Goal: Task Accomplishment & Management: Use online tool/utility

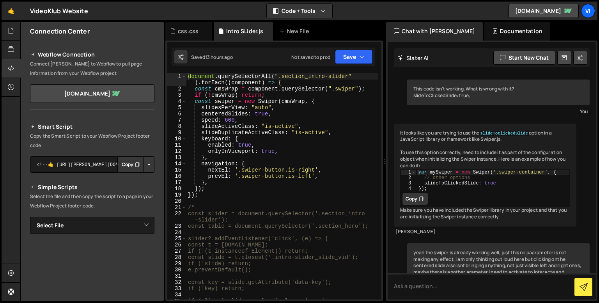
click at [233, 192] on div "document . querySelectorAll ( ".section_intro-slider" ) . forEach (( component …" at bounding box center [282, 195] width 192 height 245
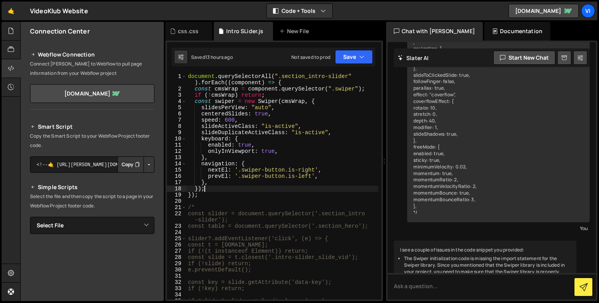
click at [221, 181] on div "document . querySelectorAll ( ".section_intro-slider" ) . forEach (( component …" at bounding box center [282, 195] width 192 height 245
type textarea "},"
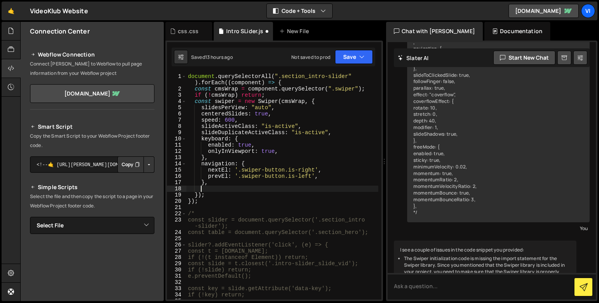
scroll to position [0, 0]
paste textarea "}"
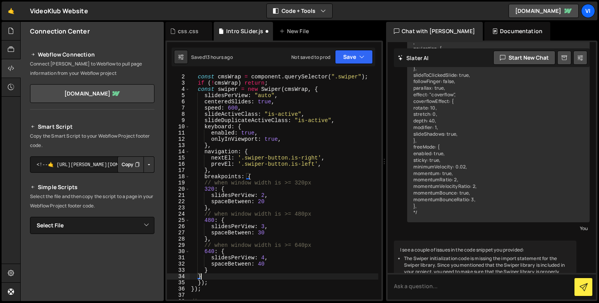
scroll to position [14, 0]
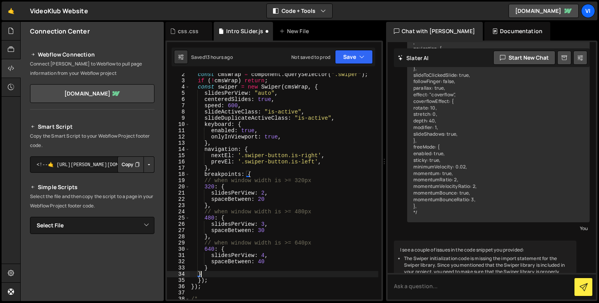
click at [231, 278] on div "const cmsWrap = component . querySelector ( ".swiper" ) ; if ( ! cmsWrap ) retu…" at bounding box center [284, 193] width 189 height 245
click at [215, 235] on div "const cmsWrap = component . querySelector ( ".swiper" ) ; if ( ! cmsWrap ) retu…" at bounding box center [284, 193] width 189 height 245
click at [214, 234] on div "const cmsWrap = component . querySelector ( ".swiper" ) ; if ( ! cmsWrap ) retu…" at bounding box center [284, 193] width 189 height 245
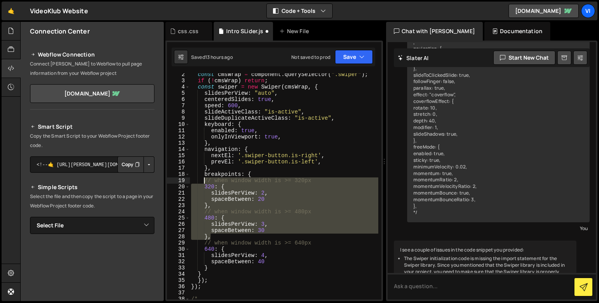
drag, startPoint x: 215, startPoint y: 238, endPoint x: 205, endPoint y: 182, distance: 56.8
click at [205, 182] on div "const cmsWrap = component . querySelector ( ".swiper" ) ; if ( ! cmsWrap ) retu…" at bounding box center [284, 193] width 189 height 245
type textarea "// when window width is >= 320px 320: {"
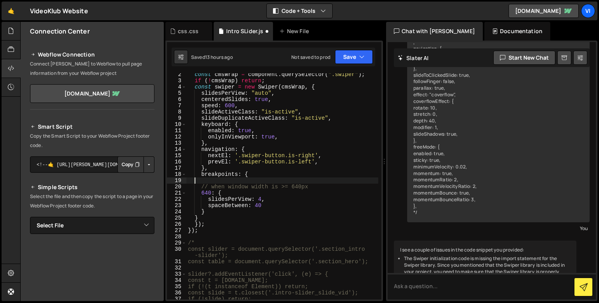
scroll to position [0, 0]
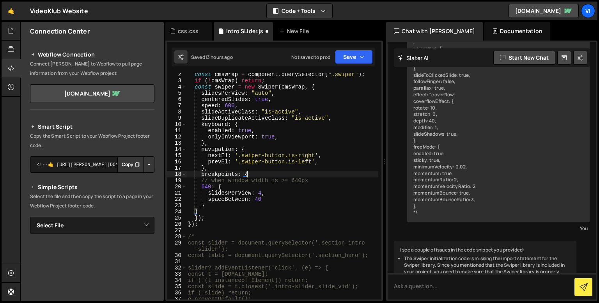
click at [205, 187] on div "const cmsWrap = component . querySelector ( ".swiper" ) ; if ( ! cmsWrap ) retu…" at bounding box center [282, 190] width 192 height 239
click at [258, 192] on div "const cmsWrap = component . querySelector ( ".swiper" ) ; if ( ! cmsWrap ) retu…" at bounding box center [282, 190] width 192 height 239
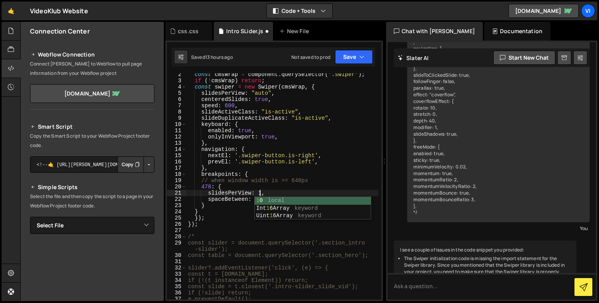
scroll to position [0, 5]
click at [249, 195] on div "const cmsWrap = component . querySelector ( ".swiper" ) ; if ( ! cmsWrap ) retu…" at bounding box center [282, 190] width 192 height 239
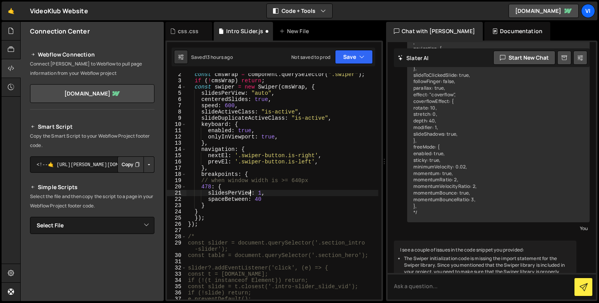
click at [258, 199] on div "const cmsWrap = component . querySelector ( ".swiper" ) ; if ( ! cmsWrap ) retu…" at bounding box center [282, 190] width 192 height 239
type textarea "s"
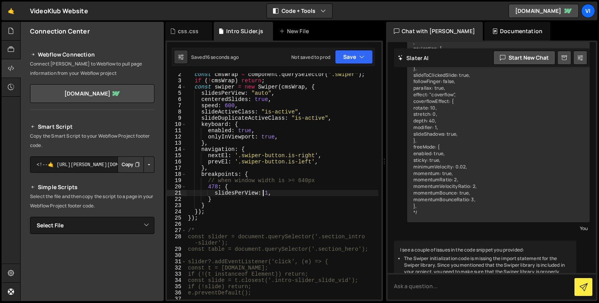
click at [237, 204] on div "const cmsWrap = component . querySelector ( ".swiper" ) ; if ( ! cmsWrap ) retu…" at bounding box center [282, 190] width 192 height 239
click at [232, 199] on div "const cmsWrap = component . querySelector ( ".swiper" ) ; if ( ! cmsWrap ) retu…" at bounding box center [282, 190] width 192 height 239
click at [228, 205] on div "const cmsWrap = component . querySelector ( ".swiper" ) ; if ( ! cmsWrap ) retu…" at bounding box center [282, 190] width 192 height 239
click at [234, 93] on div "const cmsWrap = component . querySelector ( ".swiper" ) ; if ( ! cmsWrap ) retu…" at bounding box center [282, 190] width 192 height 239
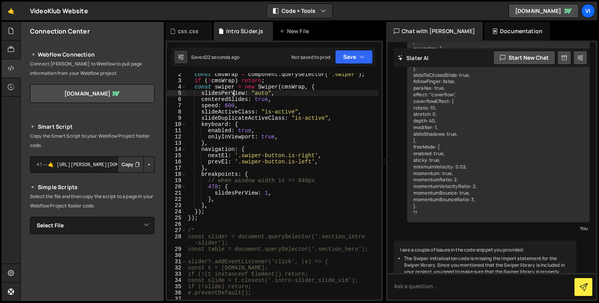
click at [265, 193] on div "const cmsWrap = component . querySelector ( ".swiper" ) ; if ( ! cmsWrap ) retu…" at bounding box center [282, 190] width 192 height 239
click at [263, 182] on div "const cmsWrap = component . querySelector ( ".swiper" ) ; if ( ! cmsWrap ) retu…" at bounding box center [282, 190] width 192 height 239
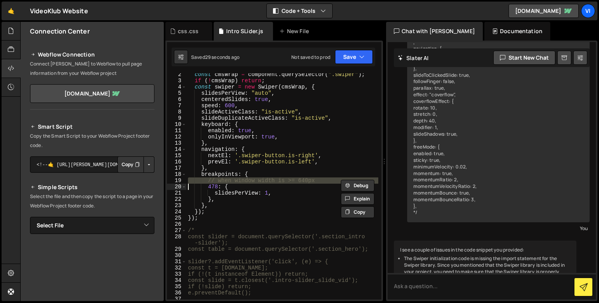
click at [263, 182] on div "const cmsWrap = component . querySelector ( ".swiper" ) ; if ( ! cmsWrap ) retu…" at bounding box center [282, 190] width 192 height 239
click at [233, 220] on div "const cmsWrap = component . querySelector ( ".swiper" ) ; if ( ! cmsWrap ) retu…" at bounding box center [282, 190] width 192 height 239
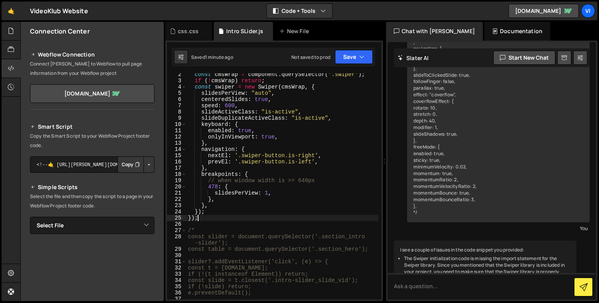
click at [213, 187] on div "const cmsWrap = component . querySelector ( ".swiper" ) ; if ( ! cmsWrap ) retu…" at bounding box center [282, 190] width 192 height 239
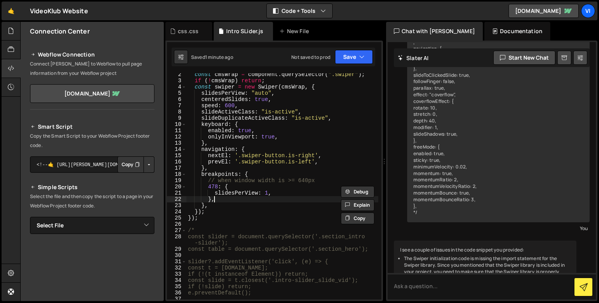
click at [229, 202] on div "const cmsWrap = component . querySelector ( ".swiper" ) ; if ( ! cmsWrap ) retu…" at bounding box center [282, 190] width 192 height 239
click at [265, 194] on div "const cmsWrap = component . querySelector ( ".swiper" ) ; if ( ! cmsWrap ) retu…" at bounding box center [282, 190] width 192 height 239
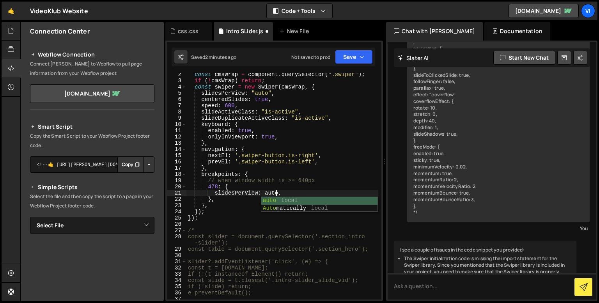
click at [252, 199] on div "const cmsWrap = component . querySelector ( ".swiper" ) ; if ( ! cmsWrap ) retu…" at bounding box center [282, 190] width 192 height 239
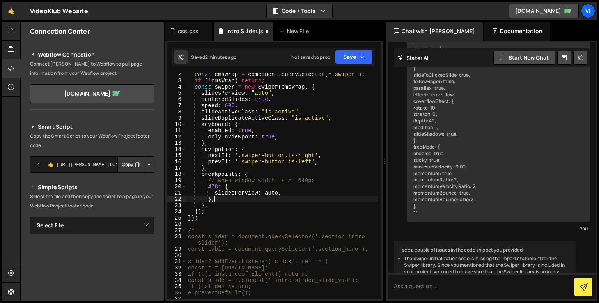
scroll to position [0, 1]
click at [264, 195] on div "const cmsWrap = component . querySelector ( ".swiper" ) ; if ( ! cmsWrap ) retu…" at bounding box center [282, 190] width 192 height 239
click at [254, 95] on div "const cmsWrap = component . querySelector ( ".swiper" ) ; if ( ! cmsWrap ) retu…" at bounding box center [282, 190] width 192 height 239
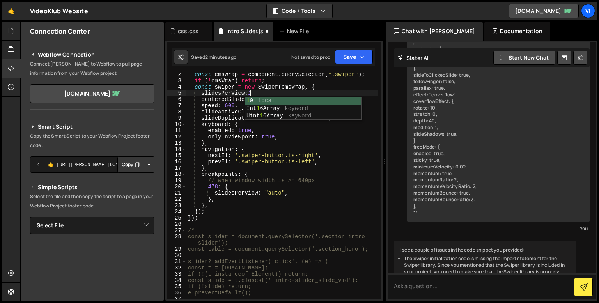
scroll to position [0, 4]
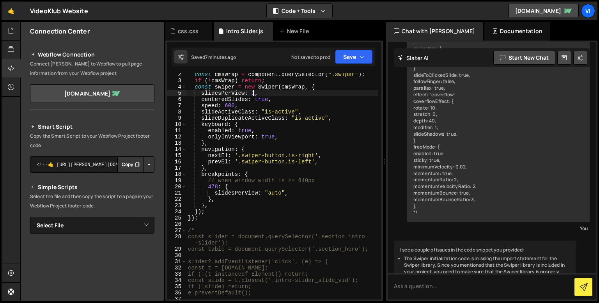
click at [259, 127] on div "const cmsWrap = component . querySelector ( ".swiper" ) ; if ( ! cmsWrap ) retu…" at bounding box center [282, 190] width 192 height 239
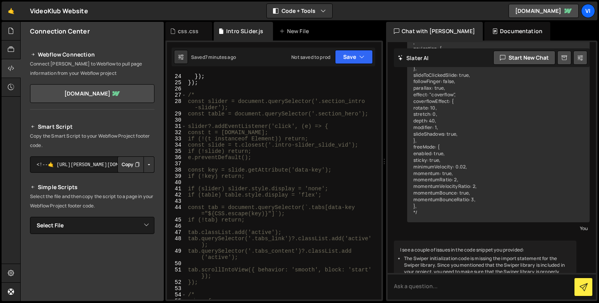
scroll to position [134, 0]
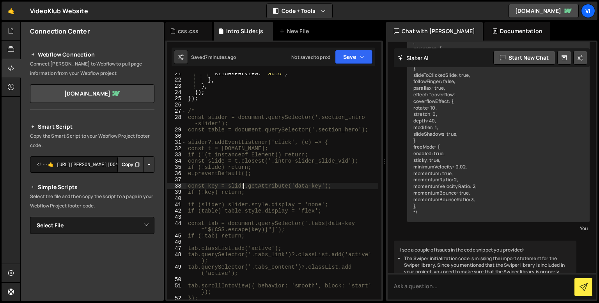
drag, startPoint x: 242, startPoint y: 186, endPoint x: 252, endPoint y: 195, distance: 13.5
click at [252, 195] on div "slidesPerView : "auto" , } , } , }) ; }) ; /* const slider = document.querySele…" at bounding box center [282, 190] width 192 height 239
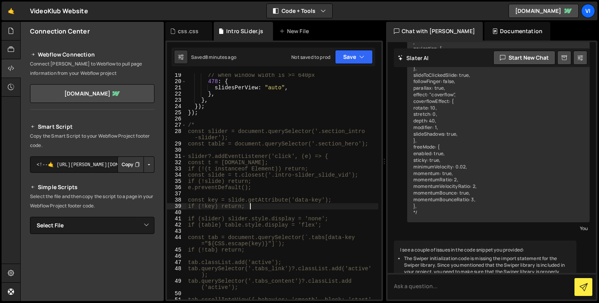
scroll to position [119, 0]
click at [209, 129] on div "// when window width is >= 640px 478 : { slidesPerView : "auto" , } , } , }) ; …" at bounding box center [282, 195] width 192 height 245
type textarea "/"
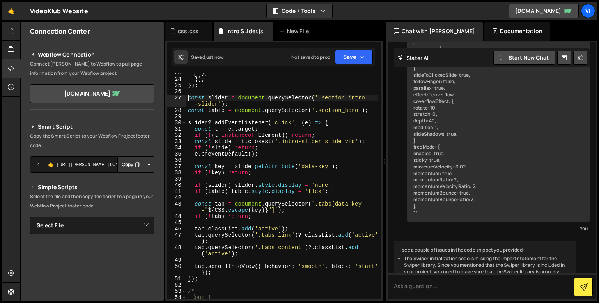
scroll to position [147, 0]
click at [326, 192] on div "} , }) ; }) ; const slider = document . querySelector ( '.section_intro -slider…" at bounding box center [282, 189] width 192 height 239
type textarea "if (table) table.style.display = 'flex';"
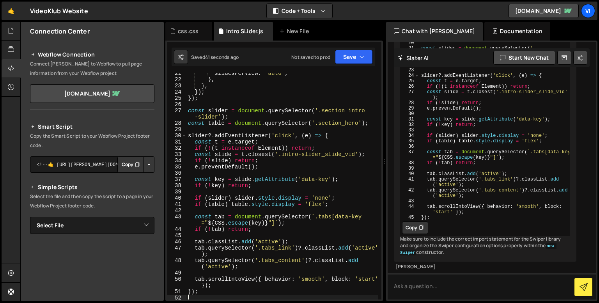
scroll to position [134, 0]
click at [507, 254] on div "I see a couple of issues in the code snippet you provided: The Swiper initializ…" at bounding box center [485, 22] width 183 height 479
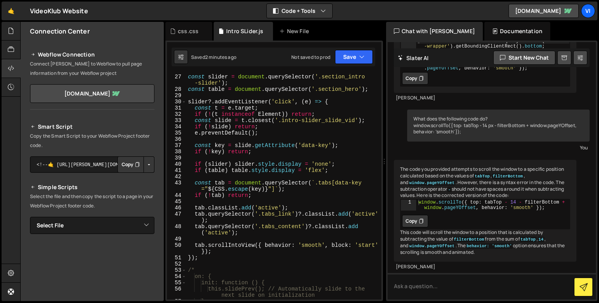
scroll to position [6823, 0]
click at [413, 85] on button "Copy" at bounding box center [415, 78] width 26 height 12
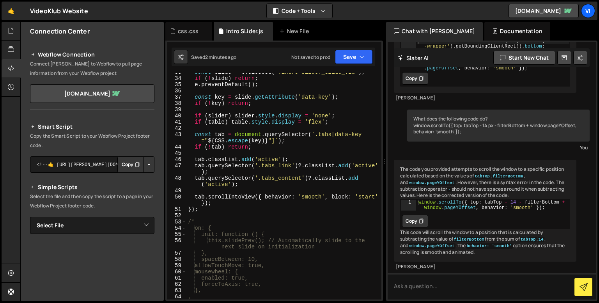
scroll to position [223, 0]
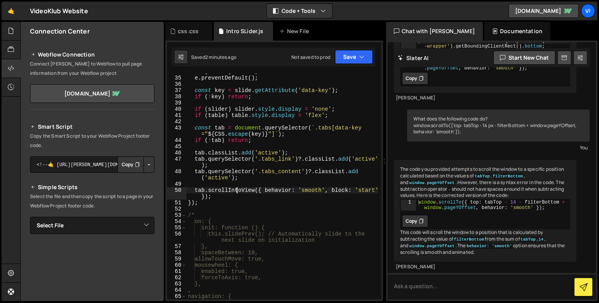
click at [238, 193] on div "if ( ! slide ) return ; e . preventDefault ( ) ; const key = slide . getAttribu…" at bounding box center [282, 188] width 192 height 239
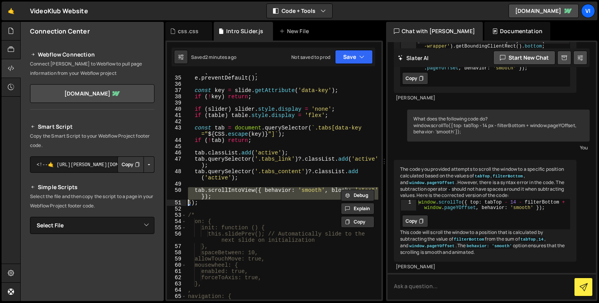
click at [238, 193] on div "if ( ! slide ) return ; e . preventDefault ( ) ; const key = slide . getAttribu…" at bounding box center [282, 188] width 192 height 239
type textarea "tab.scrollIntoView({ behavior: 'smooth', block: 'start' }); });"
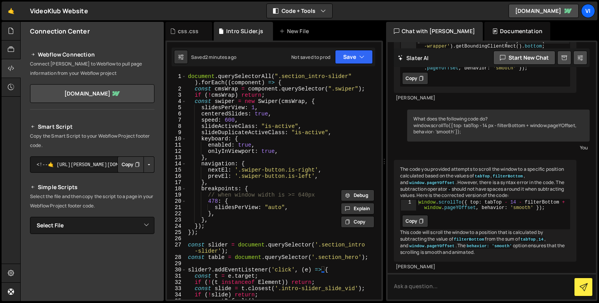
scroll to position [0, 0]
click at [200, 31] on div "css.css" at bounding box center [186, 31] width 33 height 8
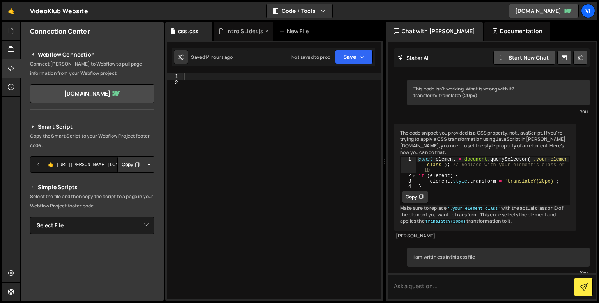
scroll to position [2611, 0]
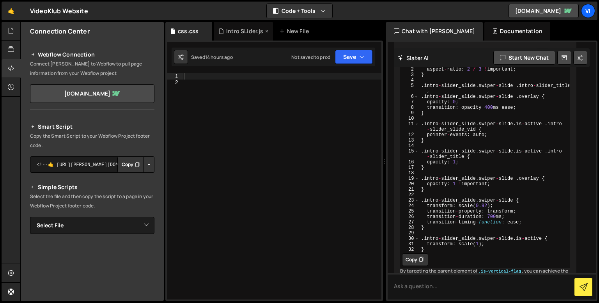
click at [230, 28] on div "Intro SLider.js" at bounding box center [244, 31] width 37 height 8
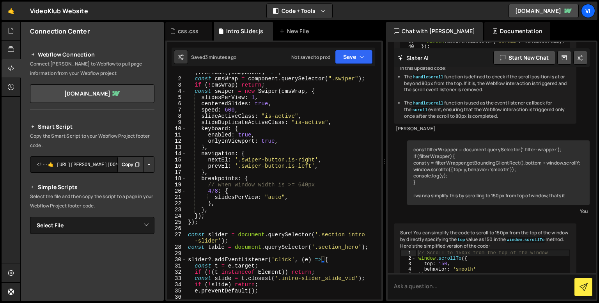
scroll to position [10, 0]
click at [179, 54] on icon at bounding box center [180, 57] width 5 height 8
select select "editor"
select select "ace/theme/monokai"
type input "14"
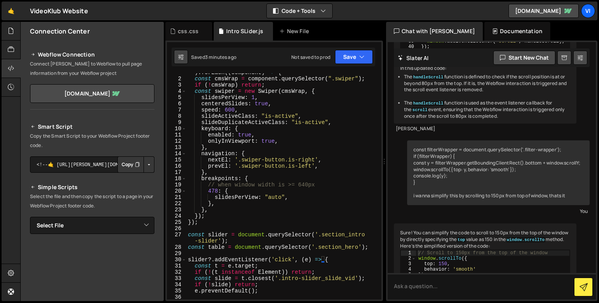
checkbox input "true"
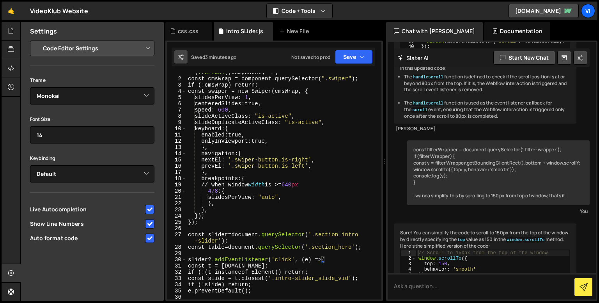
click at [179, 54] on icon at bounding box center [180, 57] width 5 height 8
click at [258, 174] on div "document .querySelectorAll ( " .section_intro-slider " ) .forEach (( component …" at bounding box center [282, 185] width 192 height 245
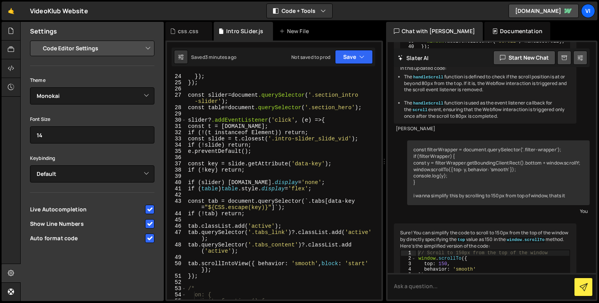
scroll to position [149, 0]
click at [279, 273] on div "} , } ); } ); const slider = document .querySelector ( ' .section_intro -slider…" at bounding box center [282, 186] width 192 height 239
type textarea "});"
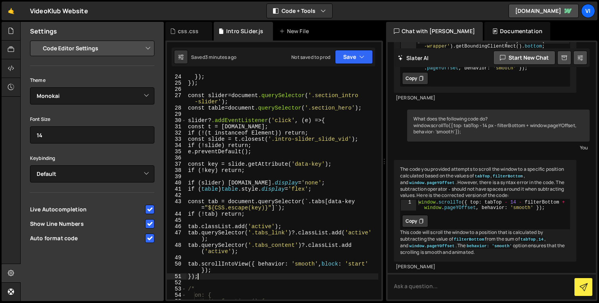
scroll to position [6809, 0]
click at [412, 85] on button "Copy" at bounding box center [415, 78] width 26 height 12
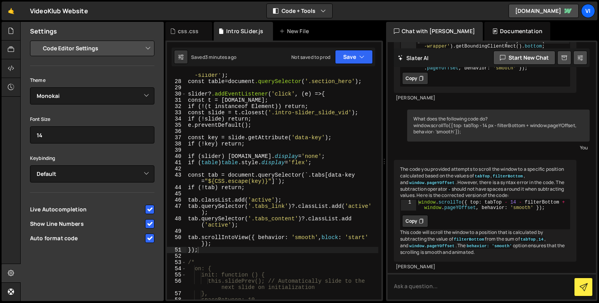
scroll to position [177, 0]
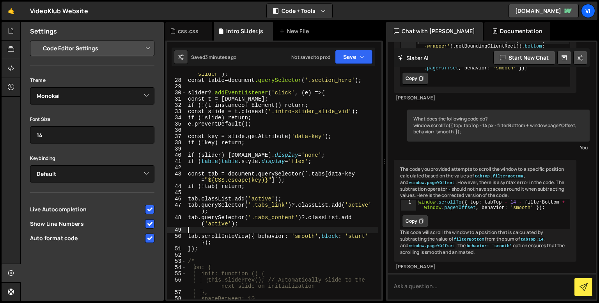
click at [241, 229] on div "const slider = document .querySelector ( ' .section_intro -slider ' ); const ta…" at bounding box center [282, 187] width 192 height 245
click at [211, 241] on div "const slider = document .querySelector ( ' .section_intro -slider ' ); const ta…" at bounding box center [282, 187] width 192 height 245
click at [199, 242] on div "const slider = document .querySelector ( ' .section_intro -slider ' ); const ta…" at bounding box center [282, 187] width 192 height 245
click at [207, 242] on div "const slider = document .querySelector ( ' .section_intro -slider ' ); const ta…" at bounding box center [282, 187] width 192 height 245
drag, startPoint x: 213, startPoint y: 242, endPoint x: 192, endPoint y: 233, distance: 23.1
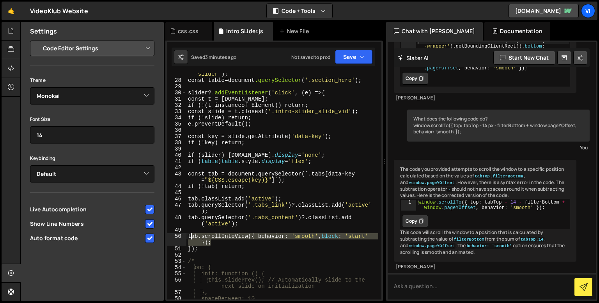
click at [192, 233] on div "const slider = document .querySelector ( ' .section_intro -slider ' ); const ta…" at bounding box center [282, 187] width 192 height 245
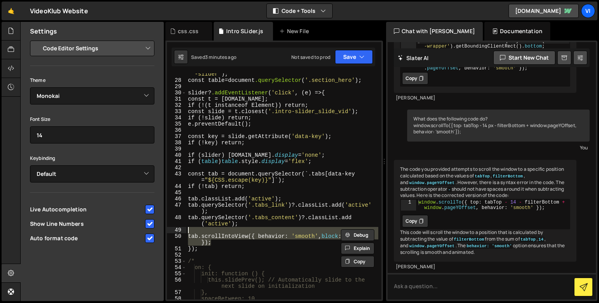
paste textarea "window.scrollTo({ top: tabTop - filterBottom + window.pageYOffset, behavior: 's…"
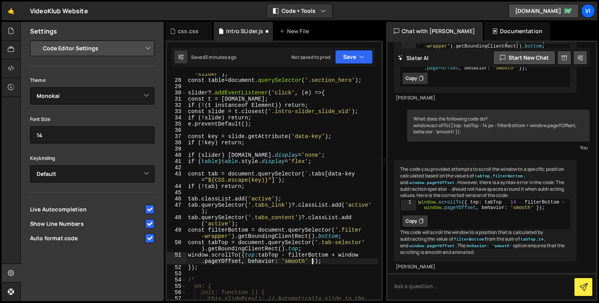
type textarea "window.scrollTo({ top: tabTop - filterBottom + window.pageYOffset, behavior: 's…"
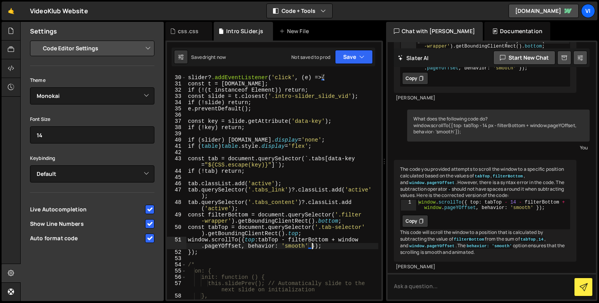
scroll to position [192, 0]
click at [329, 245] on div "slider ? .addEventListener ( ' click ' , ( e ) => { const t = [DOMAIN_NAME] ; i…" at bounding box center [282, 187] width 192 height 239
click at [297, 239] on div "slider ? .addEventListener ( ' click ' , ( e ) => { const t = [DOMAIN_NAME] ; i…" at bounding box center [282, 187] width 192 height 239
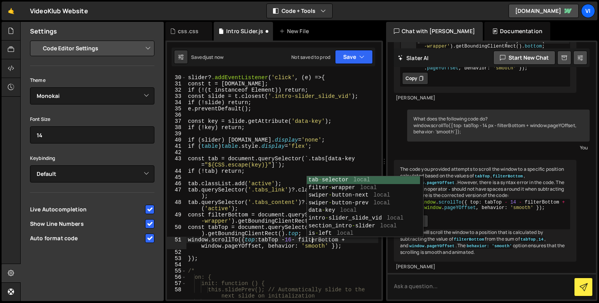
scroll to position [0, 8]
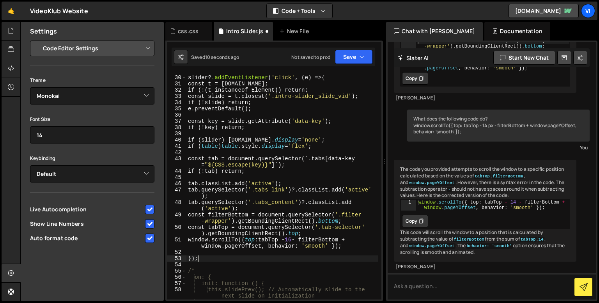
click at [305, 258] on div "slider ? .addEventListener ( ' click ' , ( e ) => { const t = [DOMAIN_NAME] ; i…" at bounding box center [282, 187] width 192 height 239
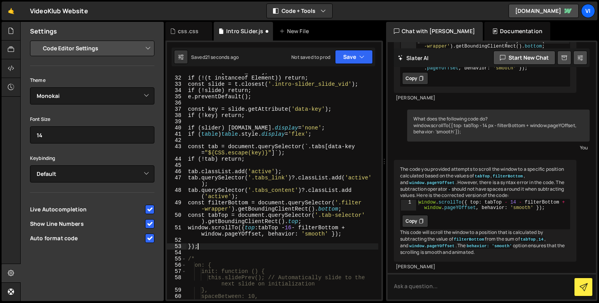
scroll to position [202, 0]
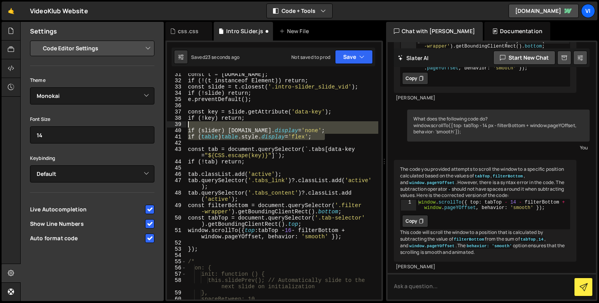
drag, startPoint x: 332, startPoint y: 139, endPoint x: 191, endPoint y: 125, distance: 142.3
click at [191, 125] on div "const t = [DOMAIN_NAME] ; if (!(t instanceof Element)) return ; const slide = t…" at bounding box center [282, 190] width 192 height 239
type textarea "if (slider) slider.style.display = 'none';"
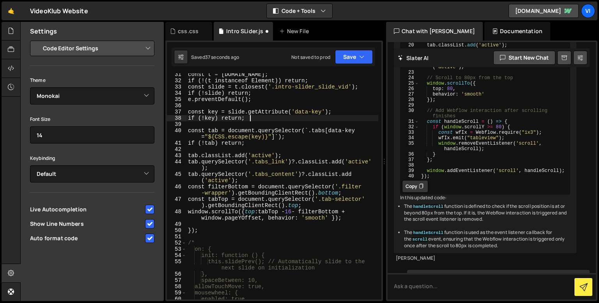
scroll to position [5129, 0]
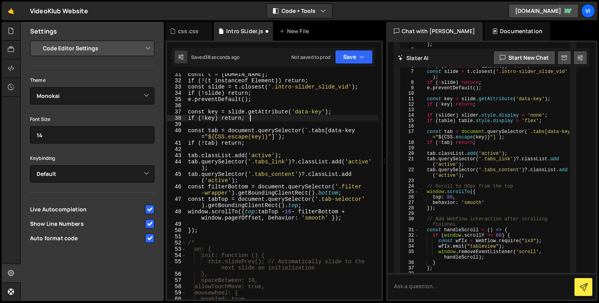
type textarea "if (!key) return;"
click at [241, 226] on div "const t = [DOMAIN_NAME] ; if (!(t instanceof Element)) return ; const slide = t…" at bounding box center [282, 190] width 192 height 239
paste textarea "wfIx.emit("tableview");"
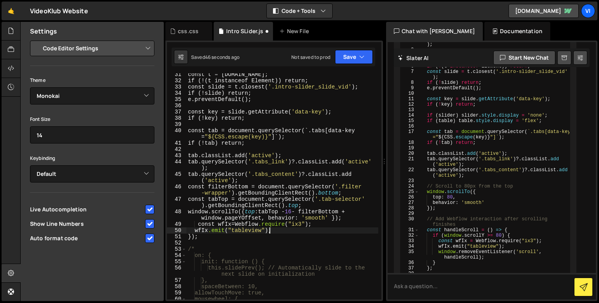
type textarea "wfIx.emit("tableview");"
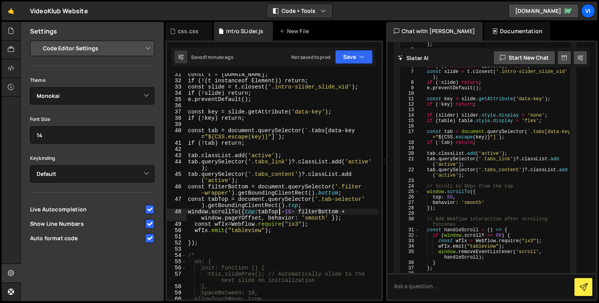
click at [280, 209] on div "const t = [DOMAIN_NAME] ; if (!(t instanceof Element)) return ; const slide = t…" at bounding box center [282, 190] width 192 height 239
drag, startPoint x: 244, startPoint y: 199, endPoint x: 205, endPoint y: 204, distance: 39.4
click at [205, 204] on div "const t = [DOMAIN_NAME] ; if (!(t instanceof Element)) return ; const slide = t…" at bounding box center [282, 190] width 192 height 239
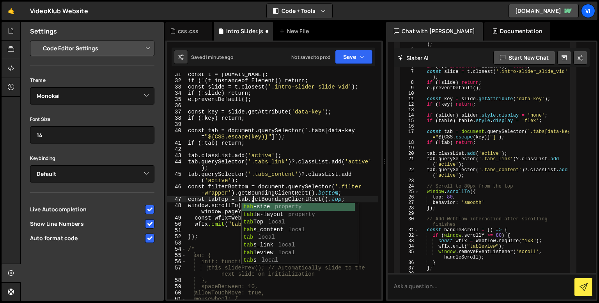
scroll to position [0, 4]
click at [208, 220] on div "const t = [DOMAIN_NAME] ; if (!(t instanceof Element)) return ; const slide = t…" at bounding box center [282, 190] width 192 height 239
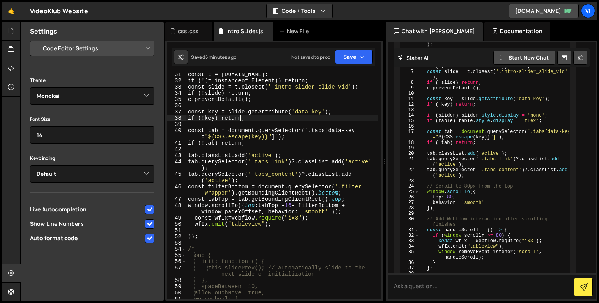
click at [239, 120] on div "const t = [DOMAIN_NAME] ; if (!(t instanceof Element)) return ; const slide = t…" at bounding box center [282, 190] width 192 height 239
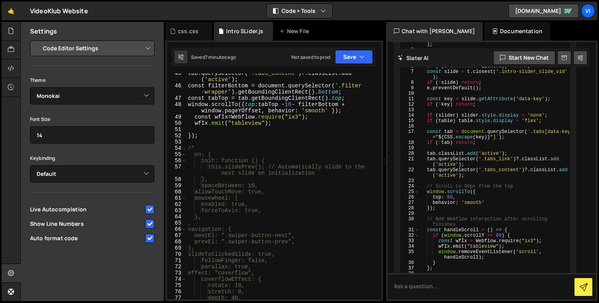
scroll to position [304, 0]
click at [217, 183] on div "tab.querySelector( ' .tabs_content ' )?.classList.add ( ' active ' ) ; const fi…" at bounding box center [282, 191] width 192 height 245
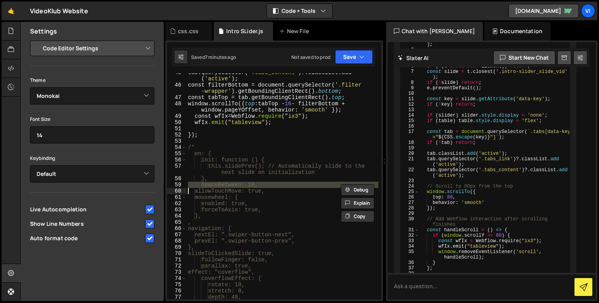
click at [217, 183] on div "tab.querySelector( ' .tabs_content ' )?.classList.add ( ' active ' ) ; const fi…" at bounding box center [282, 191] width 192 height 245
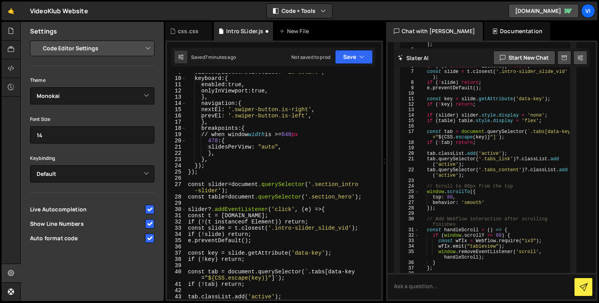
scroll to position [0, 0]
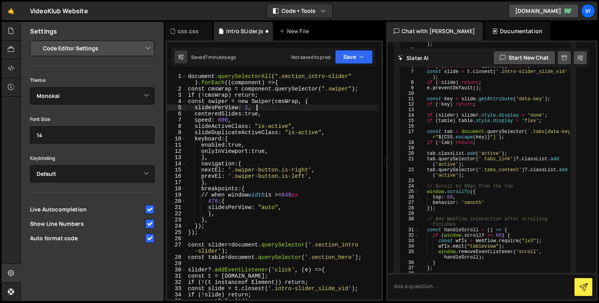
click at [260, 109] on div "document .querySelectorAll ( " .section_intro-slider " ) .forEach (( component …" at bounding box center [282, 195] width 192 height 245
type textarea "slidesPerView: 1,"
paste textarea
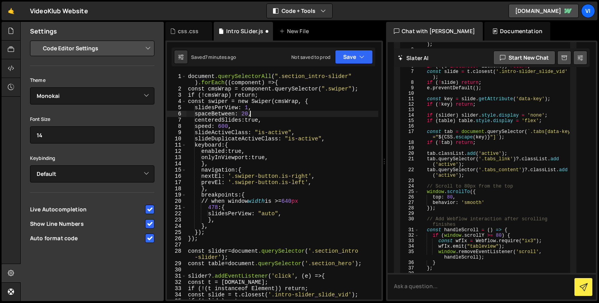
scroll to position [0, 4]
click at [250, 122] on div "document .querySelectorAll ( " .section_intro-slider " ) .forEach (( component …" at bounding box center [282, 195] width 192 height 245
click at [242, 126] on div "document .querySelectorAll ( " .section_intro-slider " ) .forEach (( component …" at bounding box center [282, 195] width 192 height 245
click at [260, 113] on div "document .querySelectorAll ( " .section_intro-slider " ) .forEach (( component …" at bounding box center [282, 195] width 192 height 245
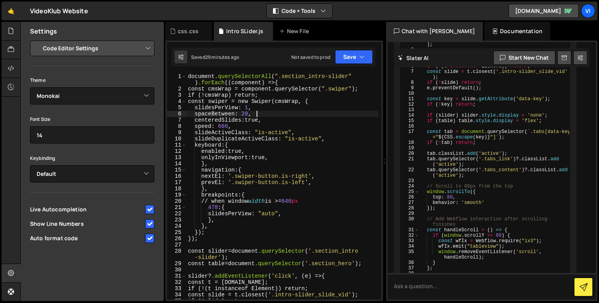
click at [264, 108] on div "document .querySelectorAll ( " .section_intro-slider " ) .forEach (( component …" at bounding box center [282, 195] width 192 height 245
type textarea "slidesPerView: 1,"
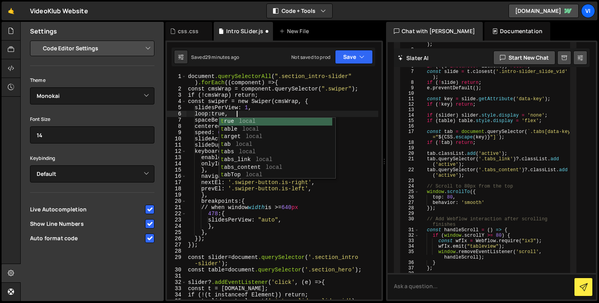
click at [261, 204] on div "document .querySelectorAll ( " .section_intro-slider " ) .forEach (( component …" at bounding box center [282, 195] width 192 height 245
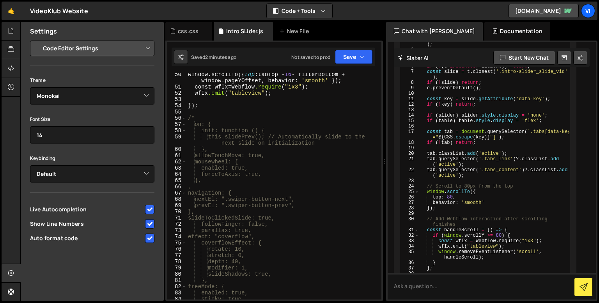
scroll to position [345, 0]
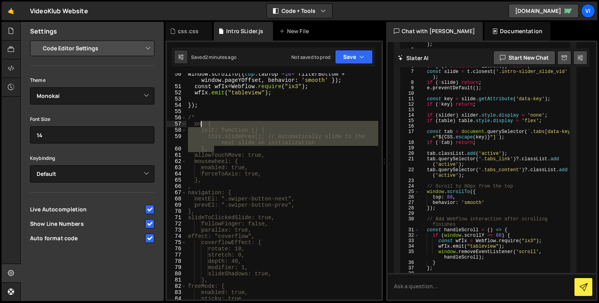
drag, startPoint x: 219, startPoint y: 149, endPoint x: 200, endPoint y: 126, distance: 29.3
click at [200, 126] on div "window.scrollTo({ top : tabTop - 16 - filterBottom + window.pageYOffset, behavi…" at bounding box center [282, 193] width 192 height 245
type textarea "on: { init: function () {"
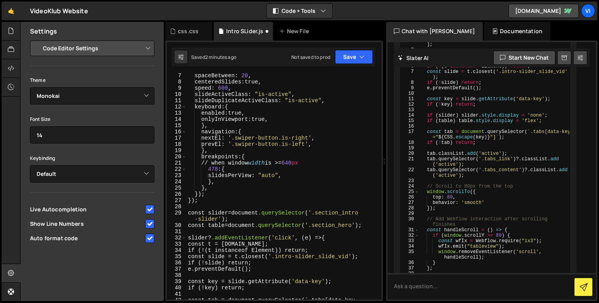
scroll to position [0, 0]
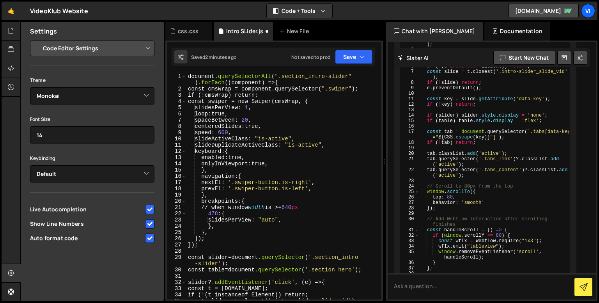
click at [254, 170] on div "document .querySelectorAll ( " .section_intro-slider " ) .forEach (( component …" at bounding box center [282, 195] width 192 height 245
type textarea "},"
paste textarea "},"
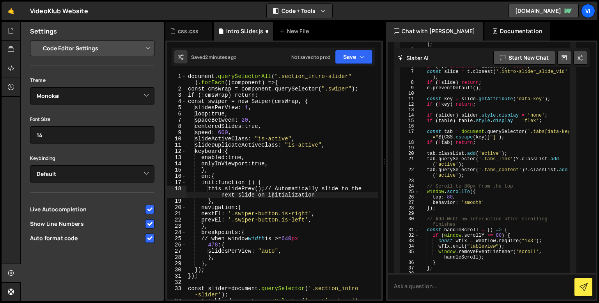
click at [272, 198] on div "document .querySelectorAll ( " .section_intro-slider " ) .forEach (( component …" at bounding box center [282, 195] width 192 height 245
drag, startPoint x: 273, startPoint y: 187, endPoint x: 322, endPoint y: 192, distance: 49.1
click at [322, 192] on div "document .querySelectorAll ( " .section_intro-slider " ) .forEach (( component …" at bounding box center [282, 195] width 192 height 245
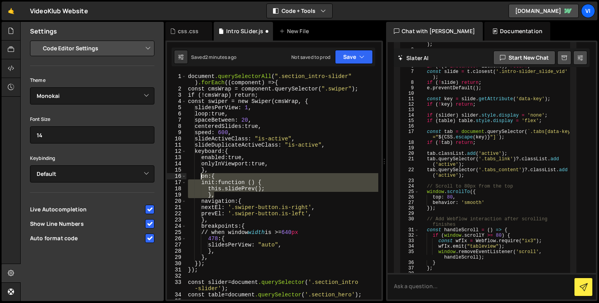
drag, startPoint x: 220, startPoint y: 195, endPoint x: 199, endPoint y: 175, distance: 29.2
click at [199, 175] on div "document .querySelectorAll ( " .section_intro-slider " ) .forEach (( component …" at bounding box center [282, 195] width 192 height 245
type textarea "on: { init: function () {"
click at [469, 290] on textarea at bounding box center [492, 286] width 208 height 27
paste textarea "on: { init: function () { this.slidePrev(); },"
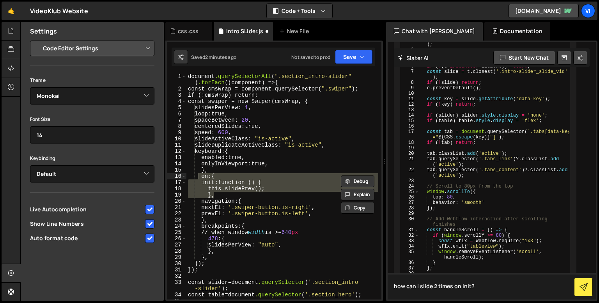
type textarea "how can i slide 2 times on init? on: { init: function () { this.slidePrev(); },"
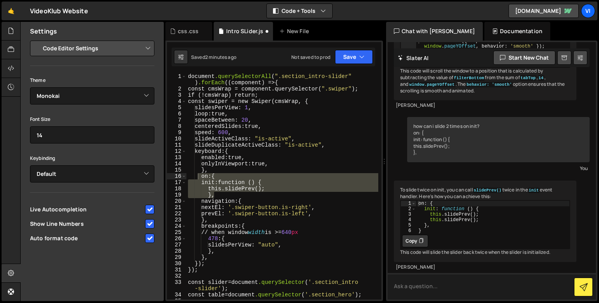
scroll to position [7151, 0]
click at [268, 188] on div "document .querySelectorAll ( " .section_intro-slider " ) .forEach (( component …" at bounding box center [282, 195] width 192 height 245
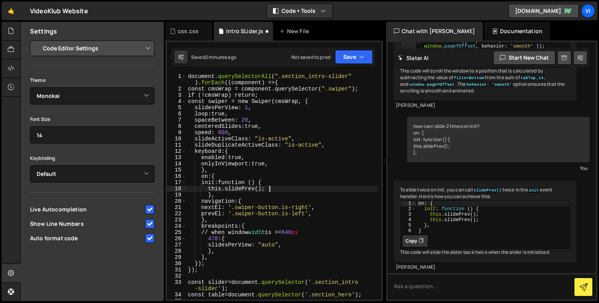
type textarea "this.slidePrev();"
drag, startPoint x: 271, startPoint y: 189, endPoint x: 214, endPoint y: 189, distance: 57.0
click at [214, 189] on div "document .querySelectorAll ( " .section_intro-slider " ) .forEach (( component …" at bounding box center [282, 195] width 192 height 245
click at [285, 187] on div "document .querySelectorAll ( " .section_intro-slider " ) .forEach (( component …" at bounding box center [282, 195] width 192 height 245
paste textarea "this.slidePrev();"
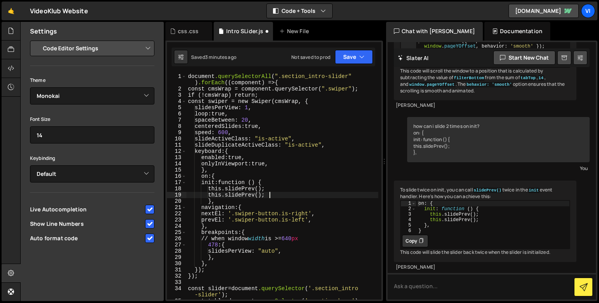
scroll to position [0, 1]
click at [231, 115] on div "document .querySelectorAll ( " .section_intro-slider " ) .forEach (( component …" at bounding box center [282, 195] width 192 height 245
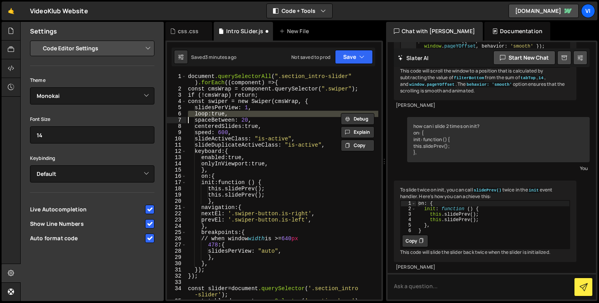
click at [231, 115] on div "document .querySelectorAll ( " .section_intro-slider " ) .forEach (( component …" at bounding box center [282, 195] width 192 height 245
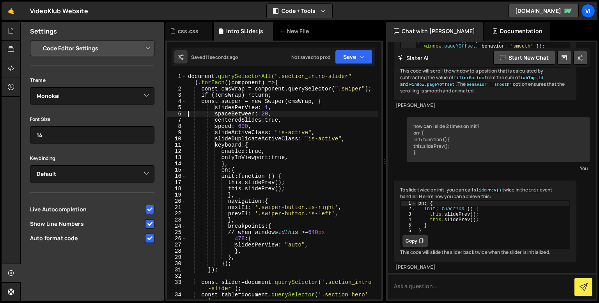
click at [232, 165] on div "document .querySelectorAll ( " .section_intro-slider " ) .forEach (( component …" at bounding box center [282, 195] width 192 height 245
click at [235, 170] on div "document .querySelectorAll ( " .section_intro-slider " ) .forEach (( component …" at bounding box center [282, 195] width 192 height 245
click at [239, 194] on div "document .querySelectorAll ( " .section_intro-slider " ) .forEach (( component …" at bounding box center [282, 195] width 192 height 245
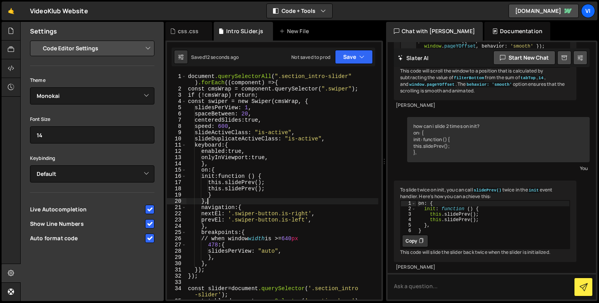
click at [227, 203] on div "document .querySelectorAll ( " .section_intro-slider " ) .forEach (( component …" at bounding box center [282, 195] width 192 height 245
click at [257, 192] on div "document .querySelectorAll ( " .section_intro-slider " ) .forEach (( component …" at bounding box center [282, 195] width 192 height 245
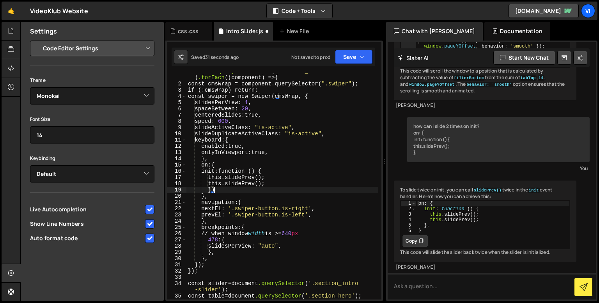
scroll to position [5, 0]
click at [237, 182] on div "document .querySelectorAll ( " .section_intro-slider " ) .forEach (( component …" at bounding box center [282, 190] width 192 height 245
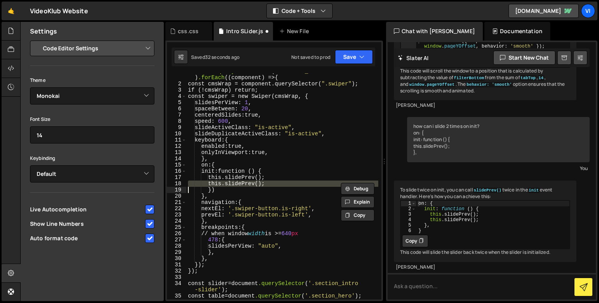
click at [237, 182] on div "document .querySelectorAll ( " .section_intro-slider " ) .forEach (( component …" at bounding box center [282, 190] width 192 height 245
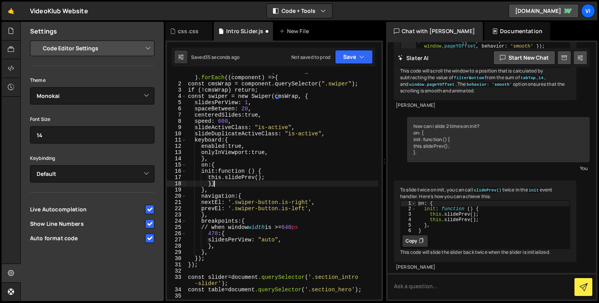
scroll to position [0, 1]
click at [204, 191] on div "document .querySelectorAll ( " .section_intro-slider " ) .forEach (( component …" at bounding box center [282, 190] width 192 height 245
click at [203, 191] on div "document .querySelectorAll ( " .section_intro-slider " ) .forEach (( component …" at bounding box center [282, 190] width 192 height 245
click at [201, 190] on div "document .querySelectorAll ( " .section_intro-slider " ) .forEach (( component …" at bounding box center [282, 190] width 192 height 245
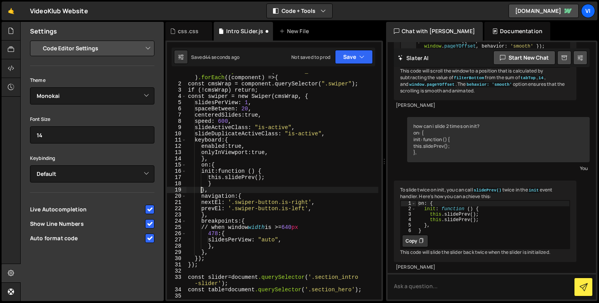
scroll to position [0, 0]
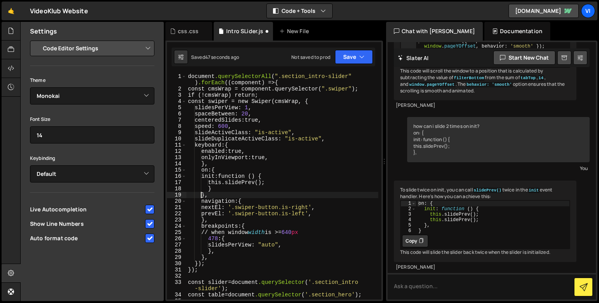
click at [201, 196] on div "document .querySelectorAll ( " .section_intro-slider " ) .forEach (( component …" at bounding box center [282, 195] width 192 height 245
click at [201, 195] on div "document .querySelectorAll ( " .section_intro-slider " ) .forEach (( component …" at bounding box center [282, 195] width 192 height 245
click at [203, 195] on div "document .querySelectorAll ( " .section_intro-slider " ) .forEach (( component …" at bounding box center [282, 186] width 192 height 226
click at [216, 169] on div "document .querySelectorAll ( " .section_intro-slider " ) .forEach (( component …" at bounding box center [282, 195] width 192 height 245
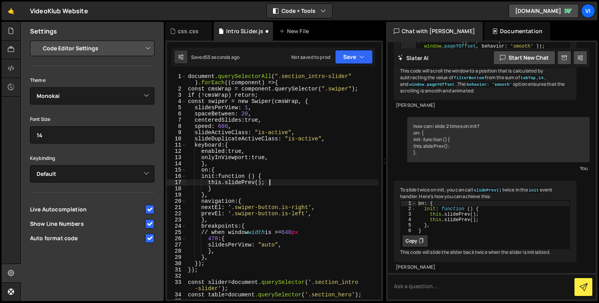
click at [279, 184] on div "document .querySelectorAll ( " .section_intro-slider " ) .forEach (( component …" at bounding box center [282, 195] width 192 height 245
click at [269, 190] on div "document .querySelectorAll ( " .section_intro-slider " ) .forEach (( component …" at bounding box center [282, 195] width 192 height 245
click at [247, 187] on div "document .querySelectorAll ( " .section_intro-slider " ) .forEach (( component …" at bounding box center [282, 195] width 192 height 245
click at [255, 197] on div "document .querySelectorAll ( " .section_intro-slider " ) .forEach (( component …" at bounding box center [282, 195] width 192 height 245
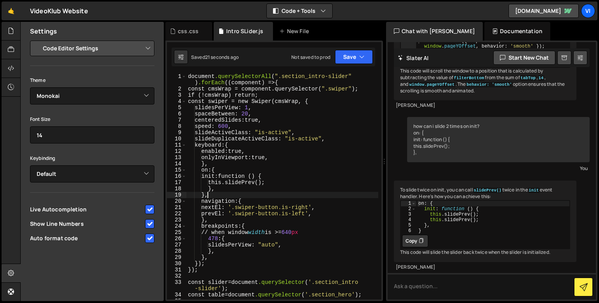
scroll to position [0, 1]
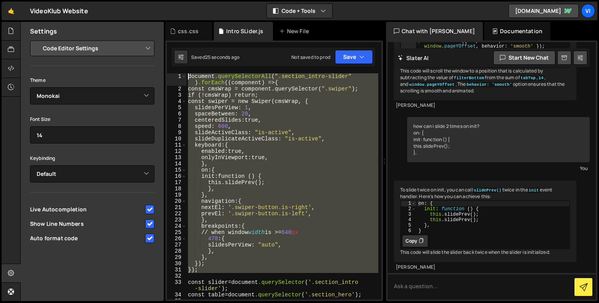
drag, startPoint x: 222, startPoint y: 273, endPoint x: 186, endPoint y: 67, distance: 208.7
click at [186, 67] on div "}, 1 2 3 4 5 6 7 8 9 10 11 12 13 14 15 16 17 18 19 20 21 22 23 24 25 26 27 28 2…" at bounding box center [274, 171] width 218 height 261
click at [258, 152] on div "document .querySelectorAll ( " .section_intro-slider " ) .forEach (( component …" at bounding box center [282, 195] width 192 height 245
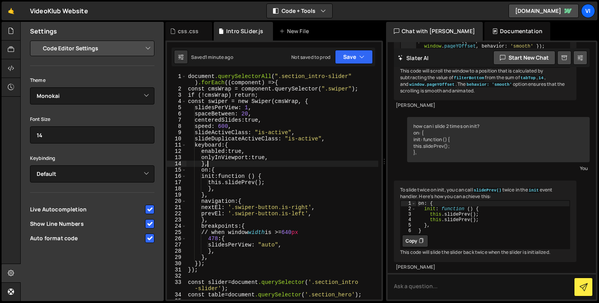
click at [229, 165] on div "document .querySelectorAll ( " .section_intro-slider " ) .forEach (( component …" at bounding box center [282, 195] width 192 height 245
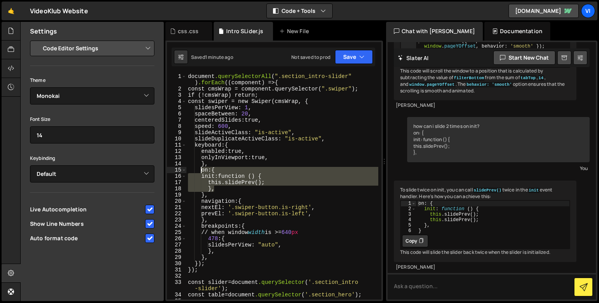
drag, startPoint x: 215, startPoint y: 186, endPoint x: 201, endPoint y: 171, distance: 21.2
click at [201, 171] on div "document .querySelectorAll ( " .section_intro-slider " ) .forEach (( component …" at bounding box center [282, 195] width 192 height 245
type textarea "on: { init: function () {"
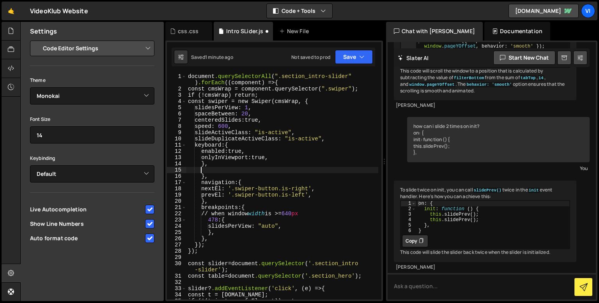
paste textarea "initialSlide"
click at [218, 169] on div "document .querySelectorAll ( " .section_intro-slider " ) .forEach (( component …" at bounding box center [282, 195] width 192 height 245
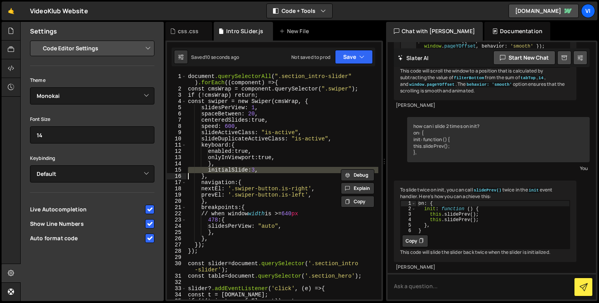
click at [218, 169] on div "document .querySelectorAll ( " .section_intro-slider " ) .forEach (( component …" at bounding box center [282, 195] width 192 height 245
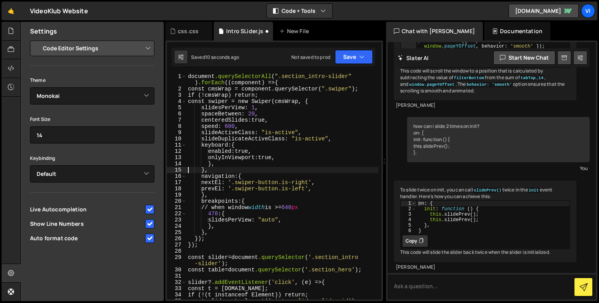
scroll to position [0, 1]
click at [268, 108] on div "document .querySelectorAll ( " .section_intro-slider " ) .forEach (( component …" at bounding box center [282, 195] width 192 height 245
type textarea "slidesPerView: 1,"
paste textarea
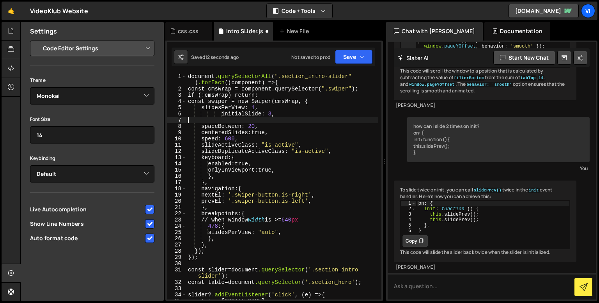
scroll to position [0, 0]
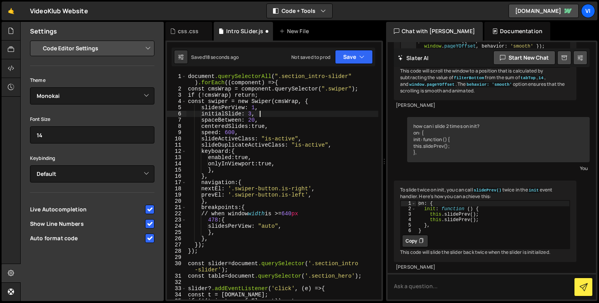
click at [267, 131] on div "document .querySelectorAll ( " .section_intro-slider " ) .forEach (( component …" at bounding box center [282, 195] width 192 height 245
click at [220, 178] on div "document .querySelectorAll ( " .section_intro-slider " ) .forEach (( component …" at bounding box center [282, 195] width 192 height 245
type textarea "},"
click at [202, 175] on div "document .querySelectorAll ( " .section_intro-slider " ) .forEach (( component …" at bounding box center [282, 195] width 192 height 245
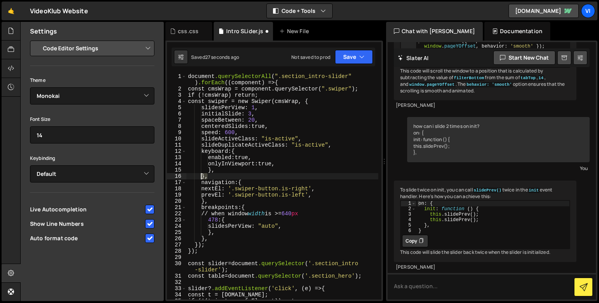
drag, startPoint x: 209, startPoint y: 175, endPoint x: 201, endPoint y: 175, distance: 8.6
click at [201, 175] on div "document .querySelectorAll ( " .section_intro-slider " ) .forEach (( component …" at bounding box center [282, 195] width 192 height 245
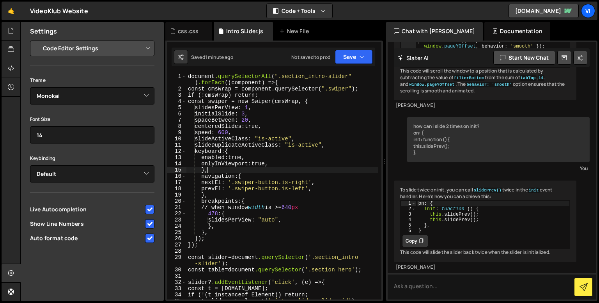
click at [250, 113] on div "document .querySelectorAll ( " .section_intro-slider " ) .forEach (( component …" at bounding box center [282, 195] width 192 height 245
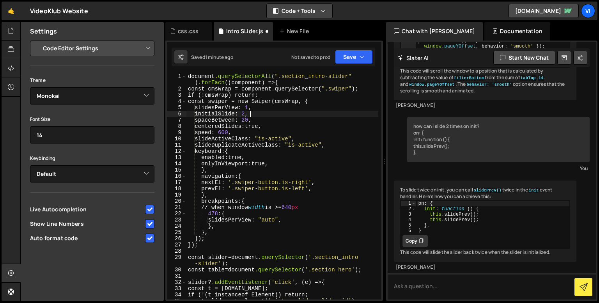
scroll to position [0, 4]
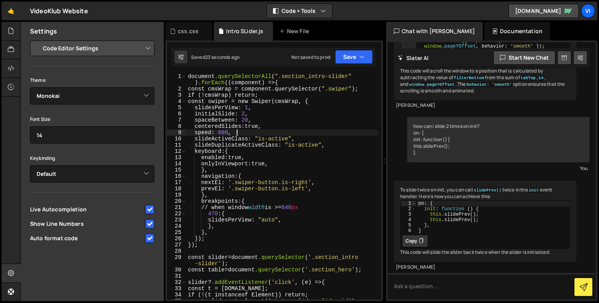
click at [257, 135] on div "document .querySelectorAll ( " .section_intro-slider " ) .forEach (( component …" at bounding box center [282, 195] width 192 height 245
click at [263, 115] on div "document .querySelectorAll ( " .section_intro-slider " ) .forEach (( component …" at bounding box center [282, 195] width 192 height 245
type textarea "initialSlide: 2,"
